Goal: Navigation & Orientation: Find specific page/section

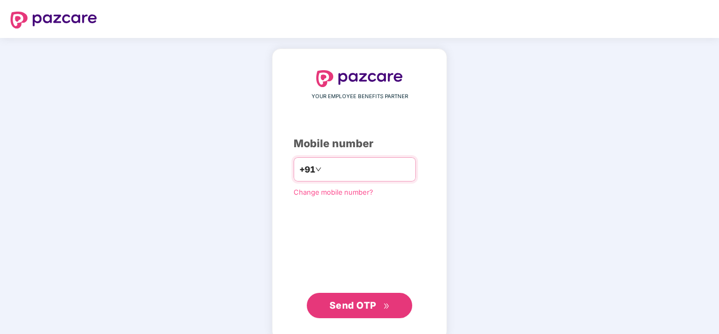
type input "**********"
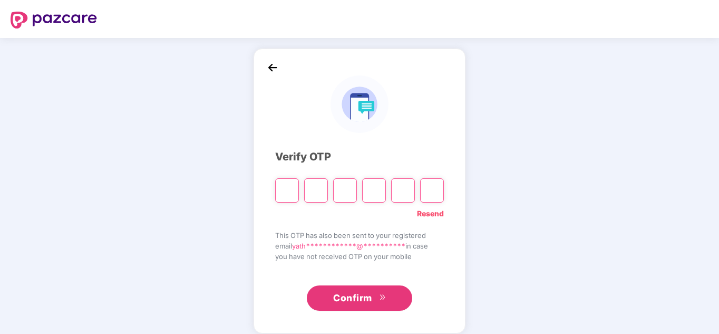
type input "*"
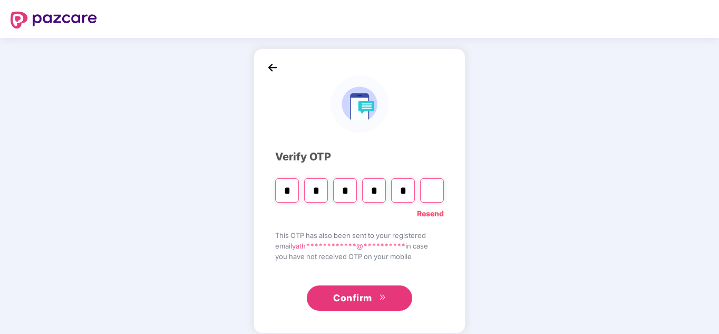
type input "*"
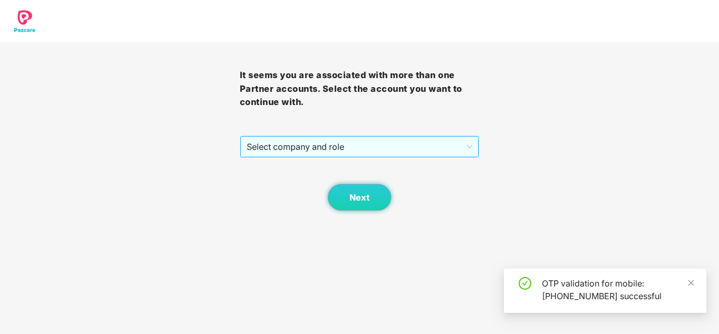
click at [332, 140] on span "Select company and role" at bounding box center [360, 147] width 226 height 20
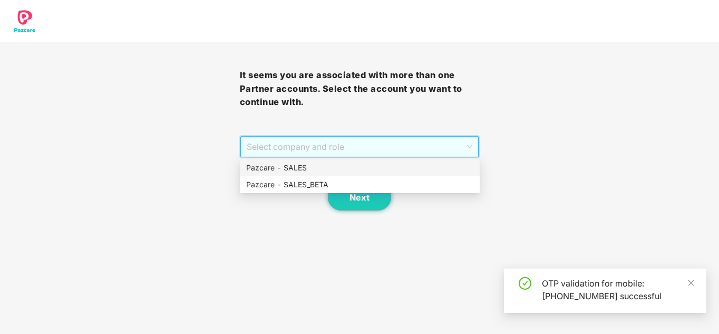
click at [342, 163] on div "Pazcare - SALES" at bounding box center [359, 168] width 227 height 12
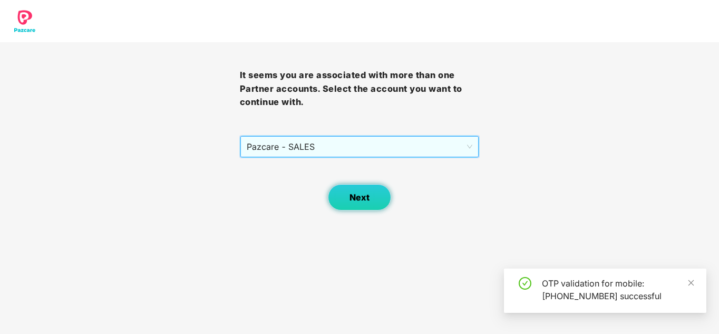
click at [356, 196] on span "Next" at bounding box center [359, 197] width 20 height 10
